Goal: Download file/media

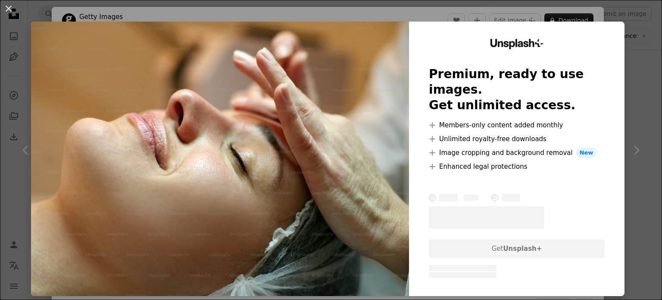
scroll to position [129, 0]
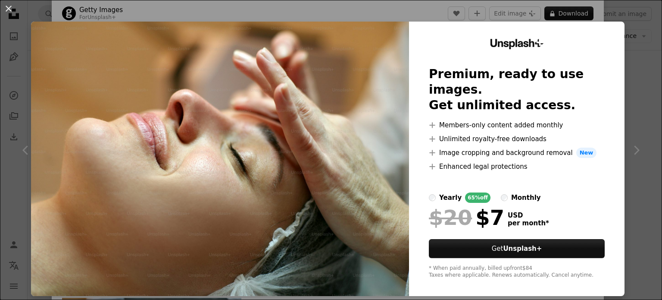
click at [631, 104] on div "An X shape Unsplash+ Premium, ready to use images. Get unlimited access. A plus…" at bounding box center [331, 150] width 662 height 300
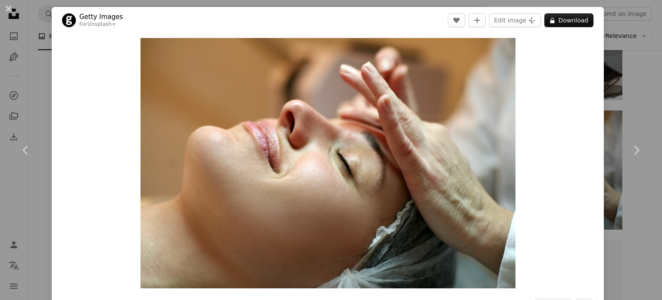
click at [624, 91] on div "An X shape Chevron left Chevron right Getty Images For Unsplash+ A heart A plus…" at bounding box center [331, 150] width 662 height 300
